Goal: Download file/media

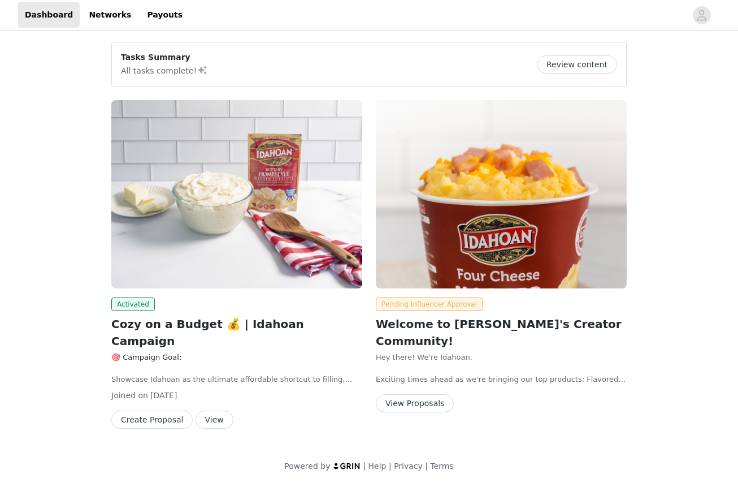
click at [154, 410] on button "Create Proposal" at bounding box center [151, 419] width 81 height 18
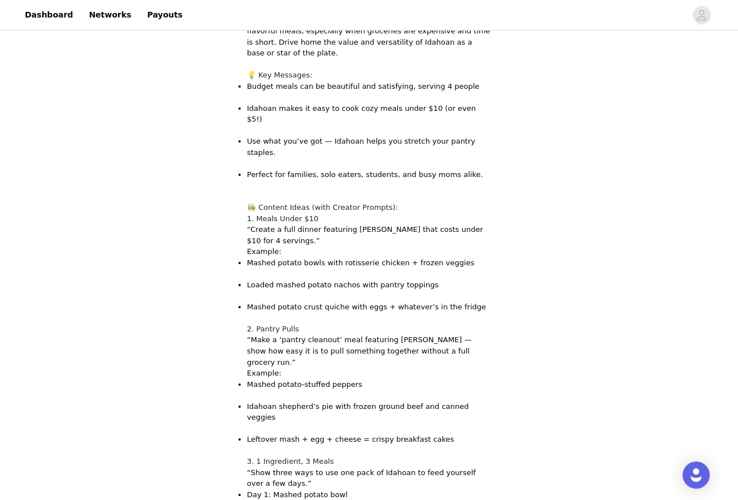
scroll to position [605, 0]
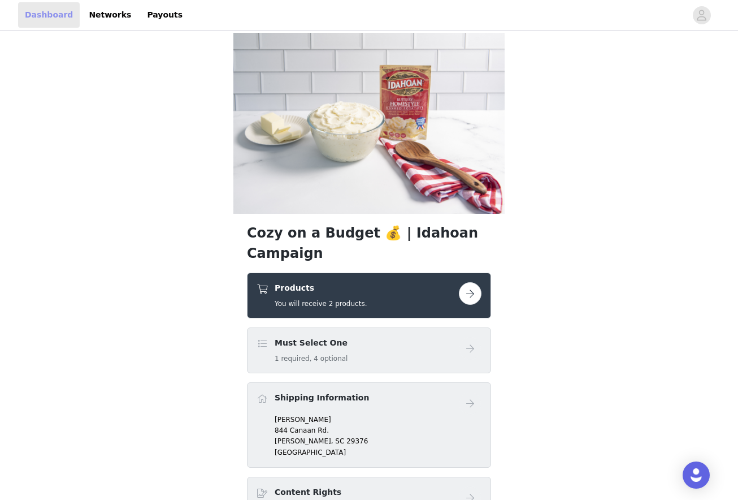
click at [53, 19] on link "Dashboard" at bounding box center [49, 14] width 62 height 25
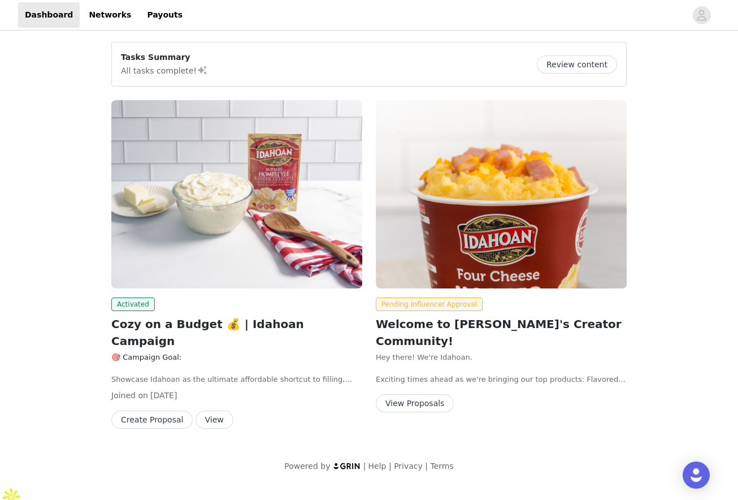
click at [210, 410] on button "View" at bounding box center [215, 419] width 38 height 18
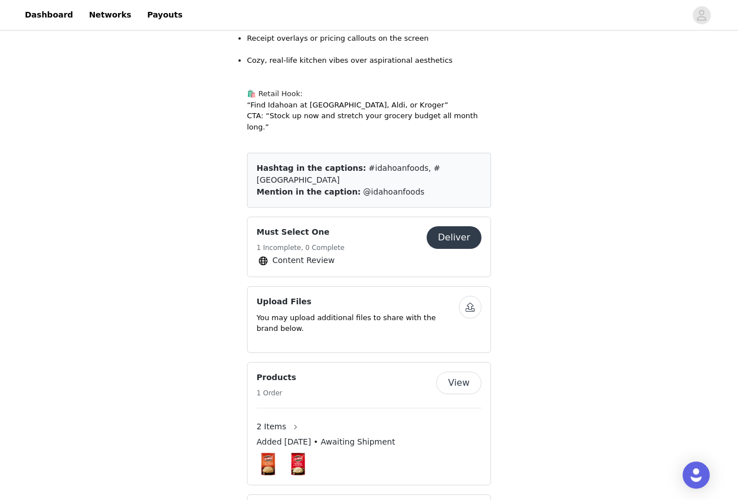
scroll to position [956, 0]
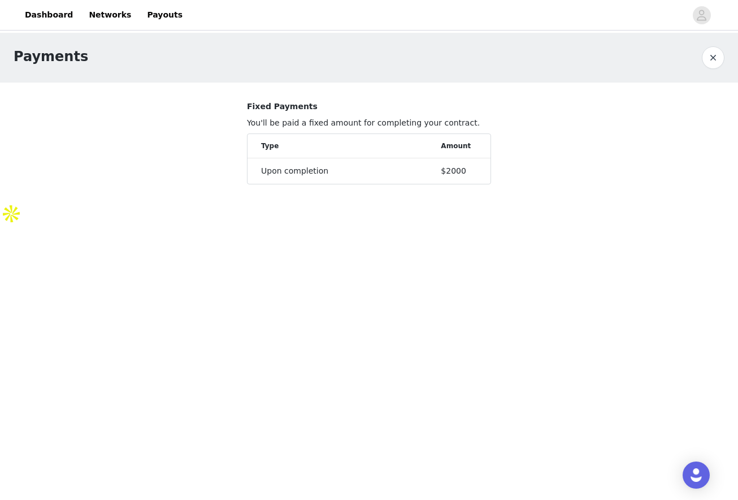
click at [717, 61] on button "button" at bounding box center [713, 57] width 23 height 23
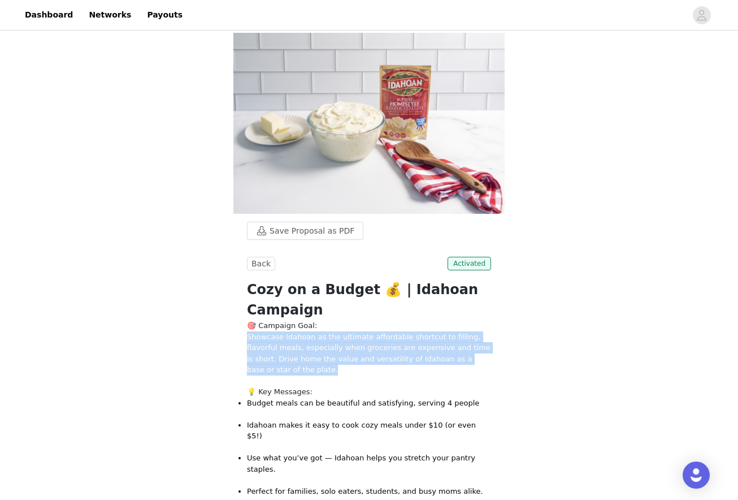
drag, startPoint x: 245, startPoint y: 167, endPoint x: 291, endPoint y: 199, distance: 56.4
copy p "Showcase Idahoan as the ultimate affordable shortcut to filling, flavorful meal…"
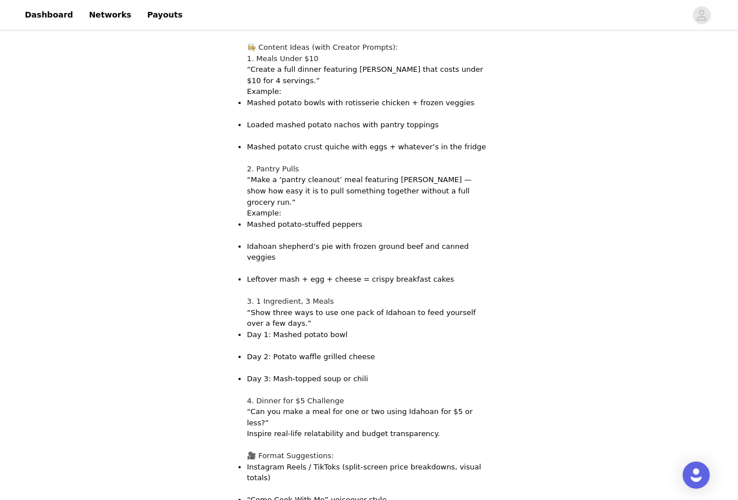
scroll to position [455, 0]
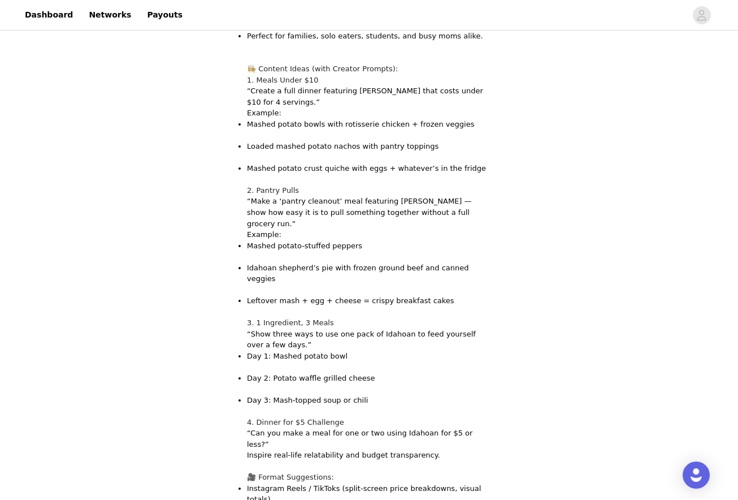
drag, startPoint x: 477, startPoint y: 382, endPoint x: 249, endPoint y: 377, distance: 228.4
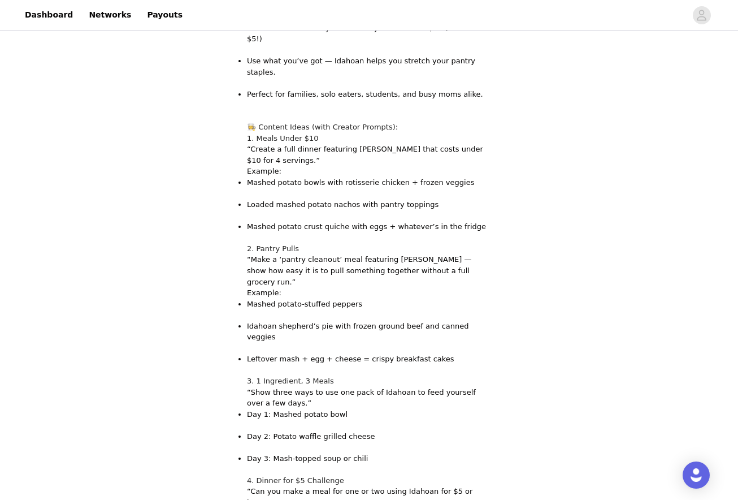
scroll to position [410, 0]
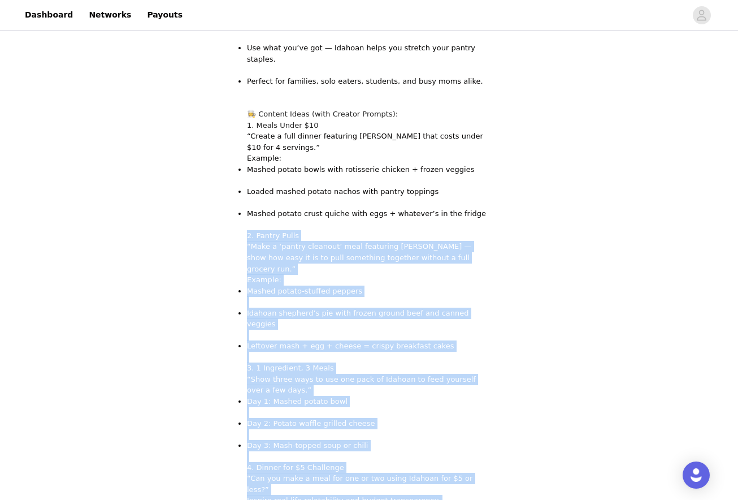
drag, startPoint x: 445, startPoint y: 377, endPoint x: 237, endPoint y: 40, distance: 396.8
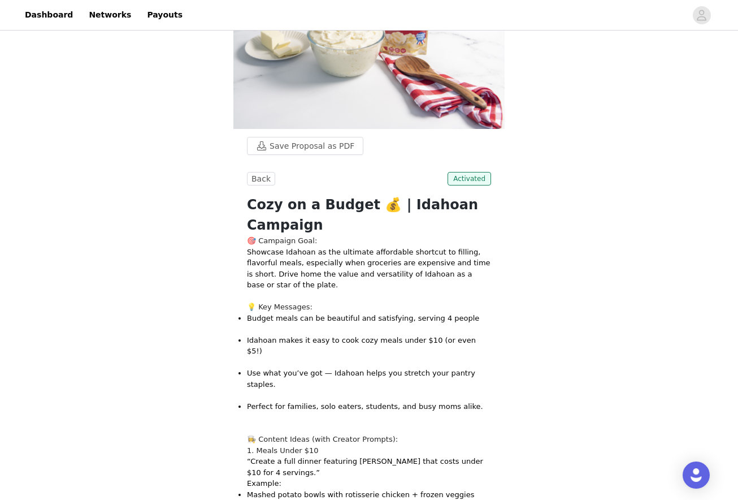
scroll to position [76, 0]
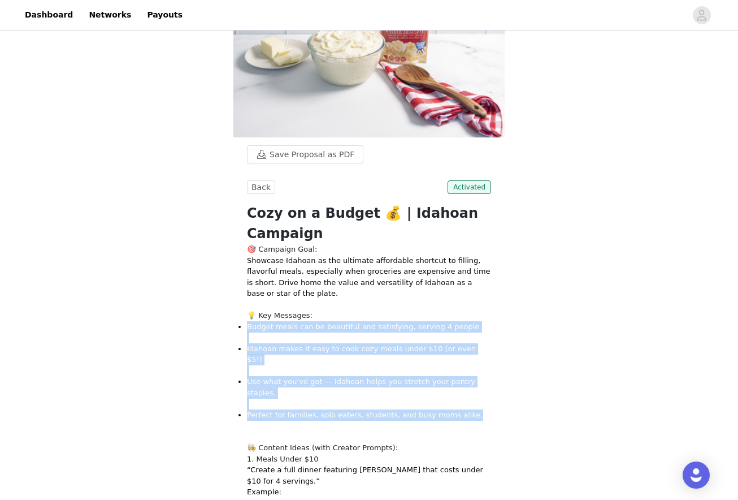
drag, startPoint x: 247, startPoint y: 157, endPoint x: 484, endPoint y: 225, distance: 247.0
click at [484, 321] on ul "Budget meals can be beautiful and satisfying, serving 4 people Idahoan makes it…" at bounding box center [369, 376] width 244 height 110
copy ul "Budget meals can be beautiful and satisfying, serving 4 people Idahoan makes it…"
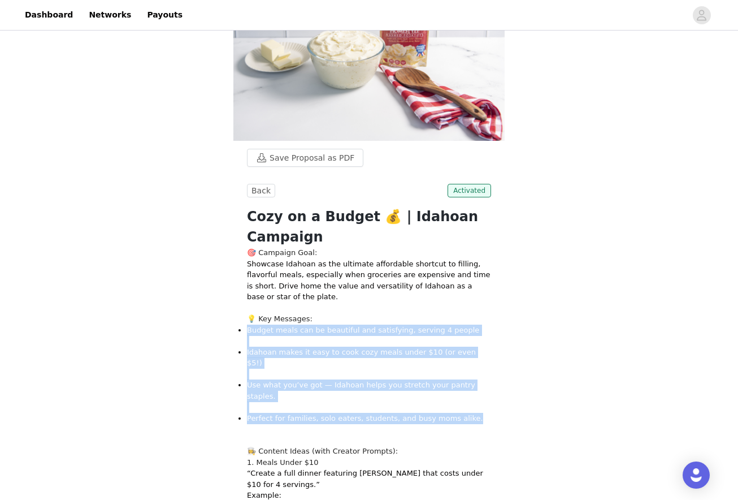
scroll to position [0, 0]
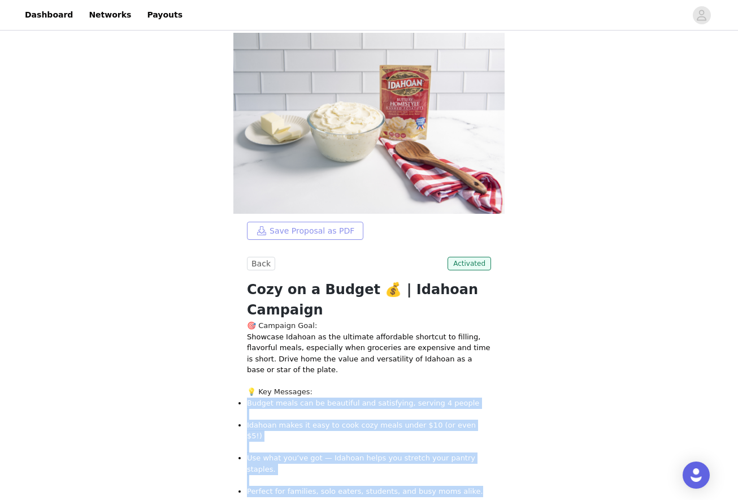
click at [322, 222] on button "Save Proposal as PDF" at bounding box center [305, 231] width 116 height 18
